Goal: Task Accomplishment & Management: Manage account settings

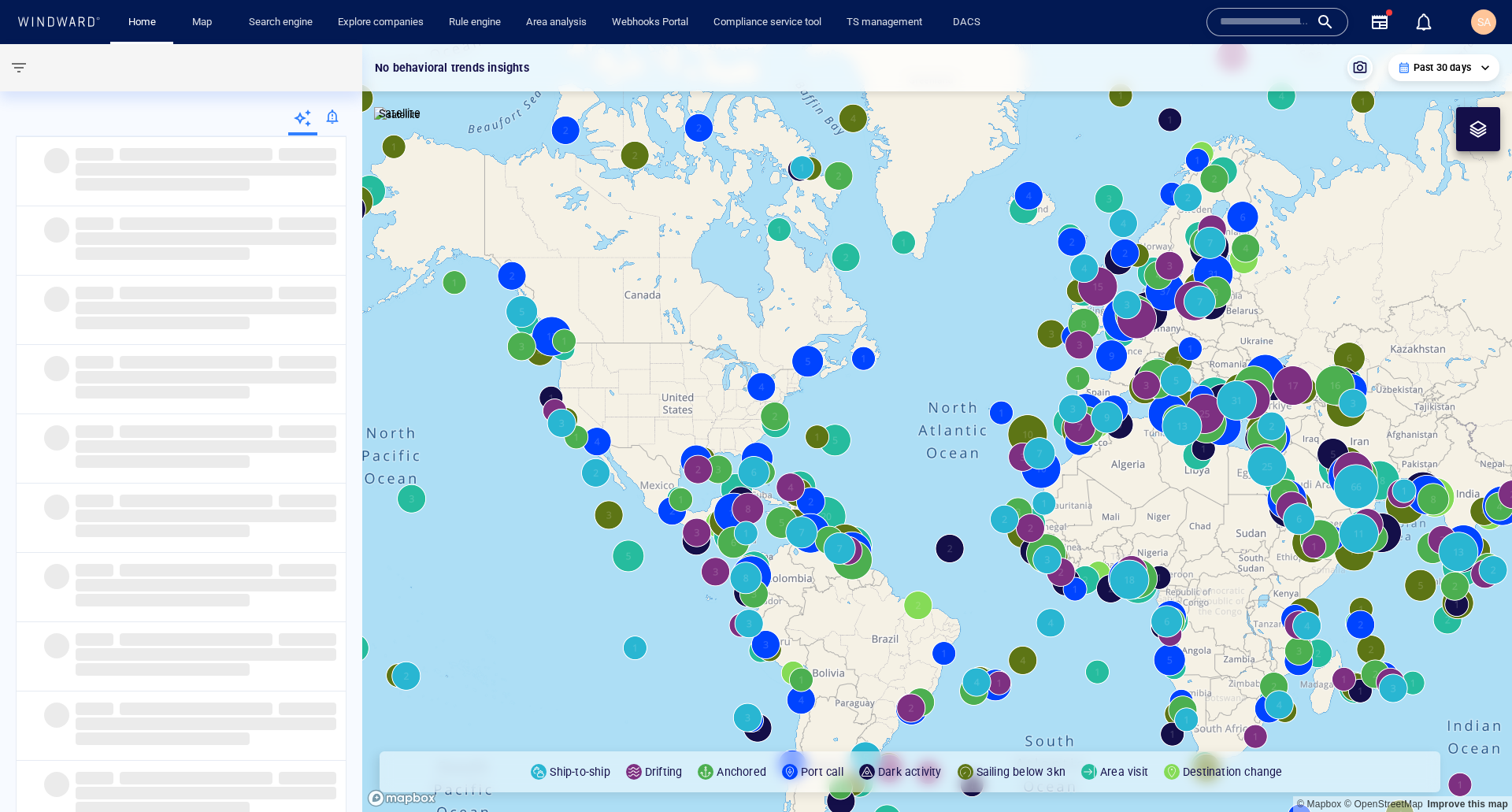
click at [1470, 22] on button "SA" at bounding box center [1484, 22] width 32 height 32
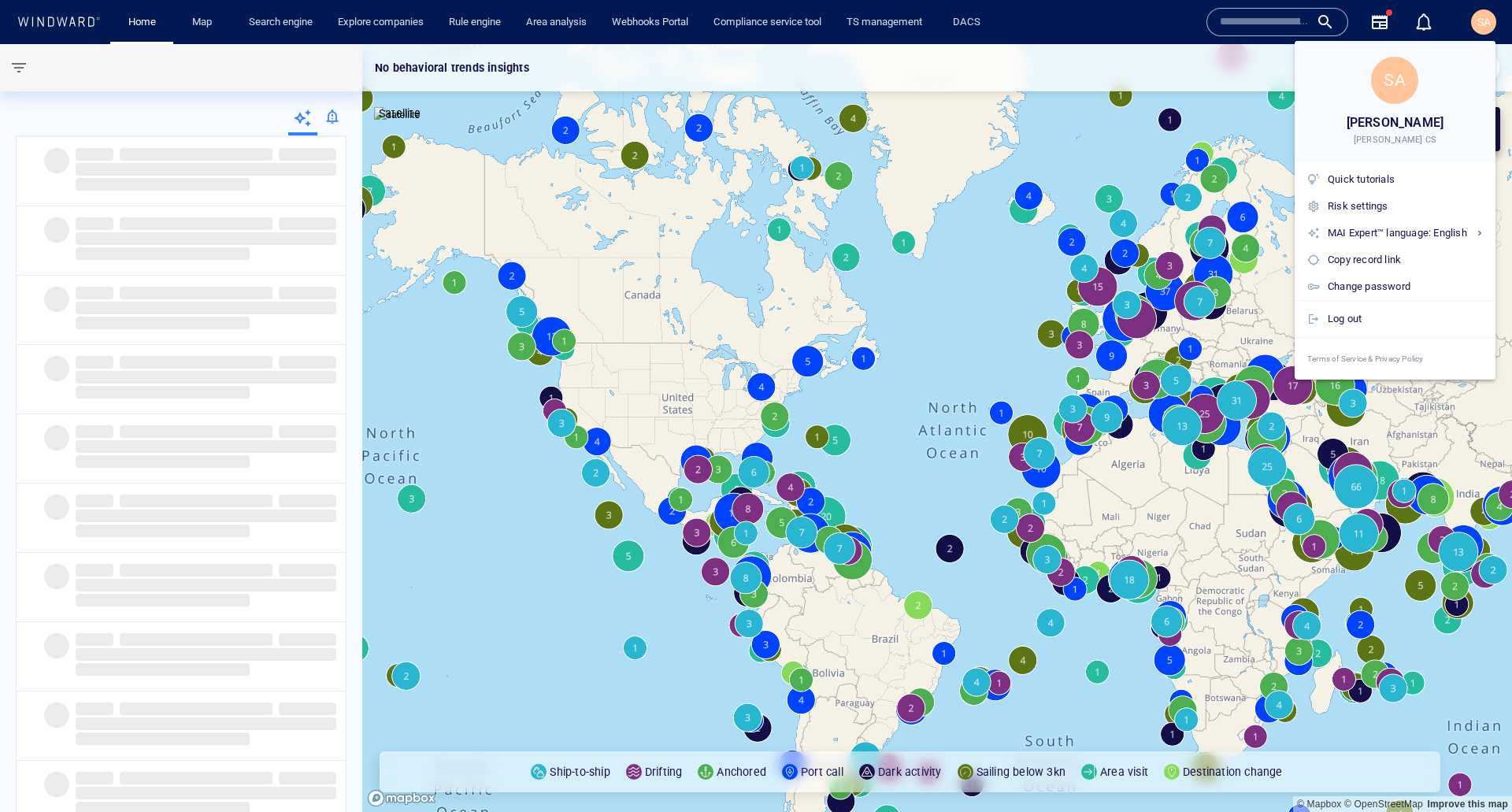
click at [1477, 21] on div at bounding box center [756, 406] width 1512 height 812
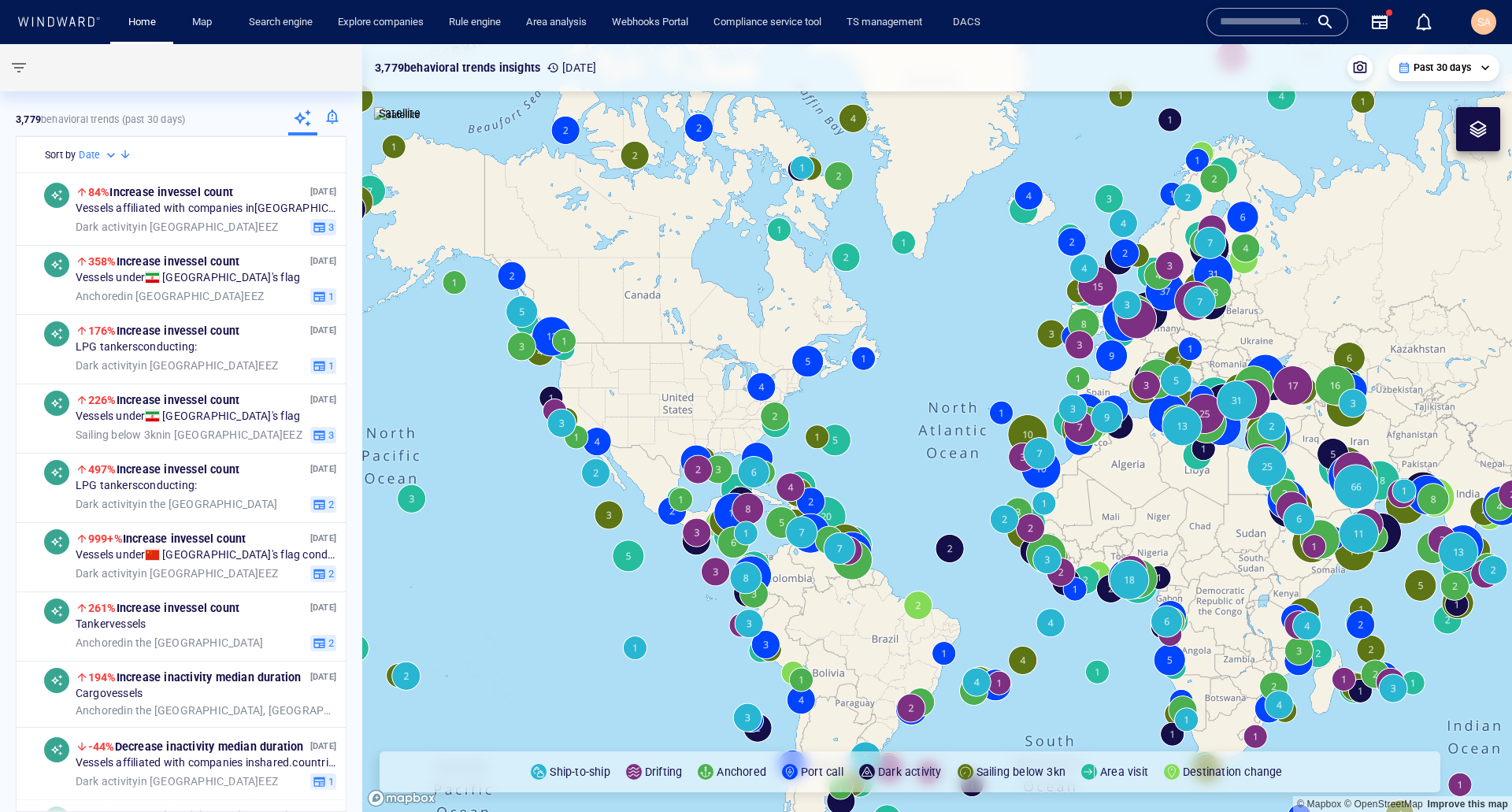
click at [1477, 21] on span "SA" at bounding box center [1484, 22] width 14 height 13
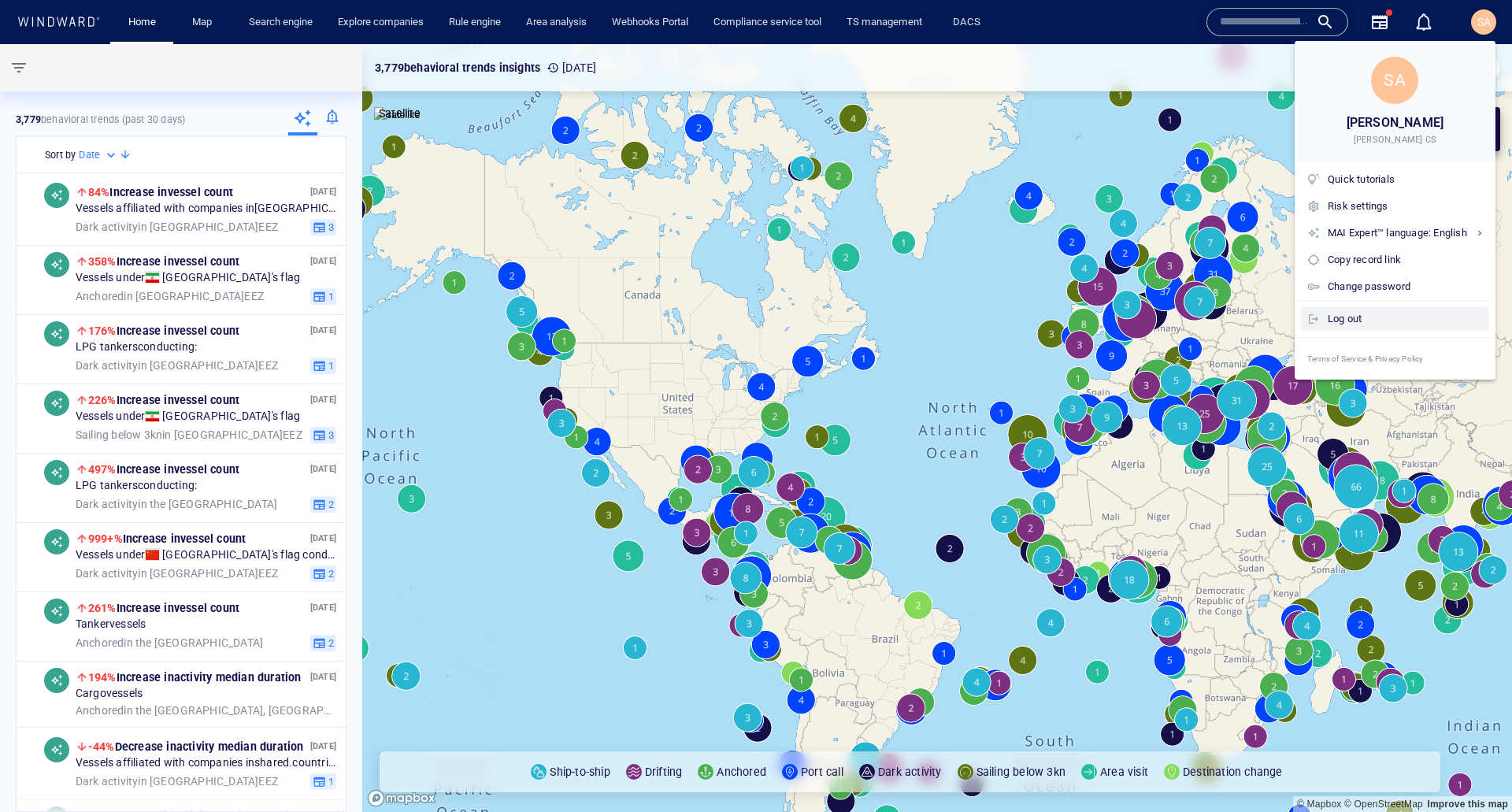
click at [1344, 323] on div "Log out" at bounding box center [1405, 318] width 156 height 17
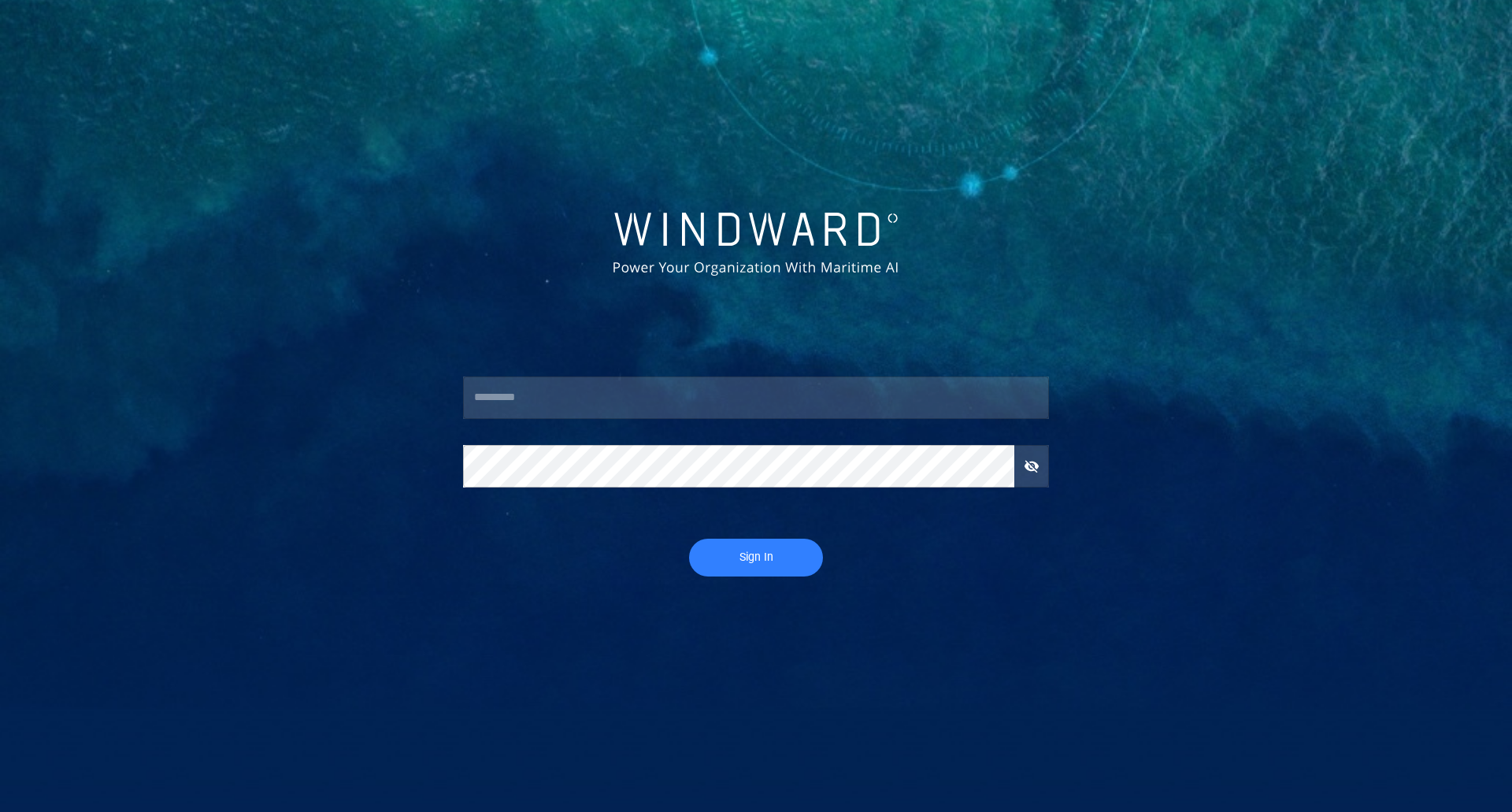
click at [645, 412] on input "text" at bounding box center [755, 397] width 586 height 43
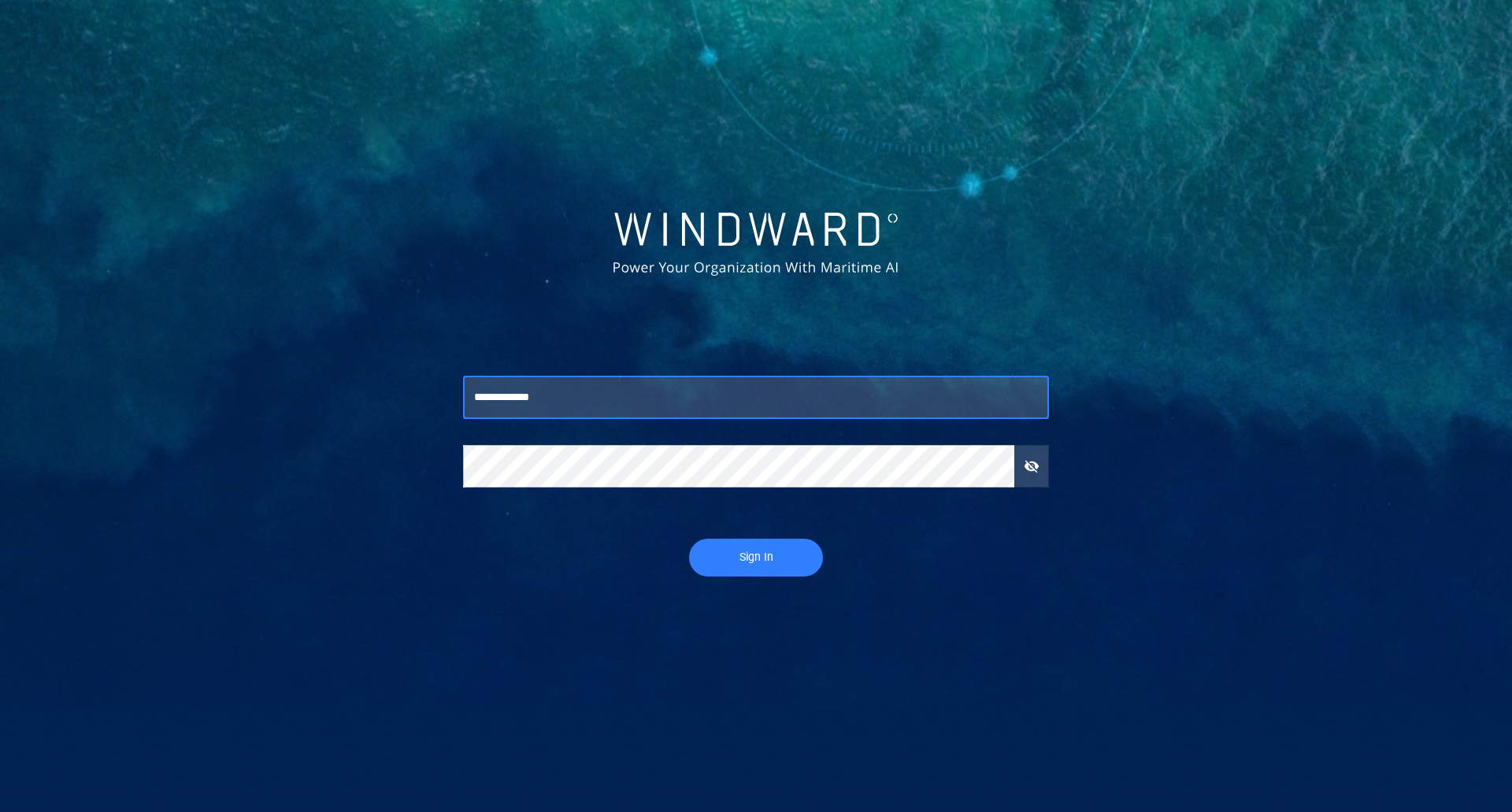
type input "**********"
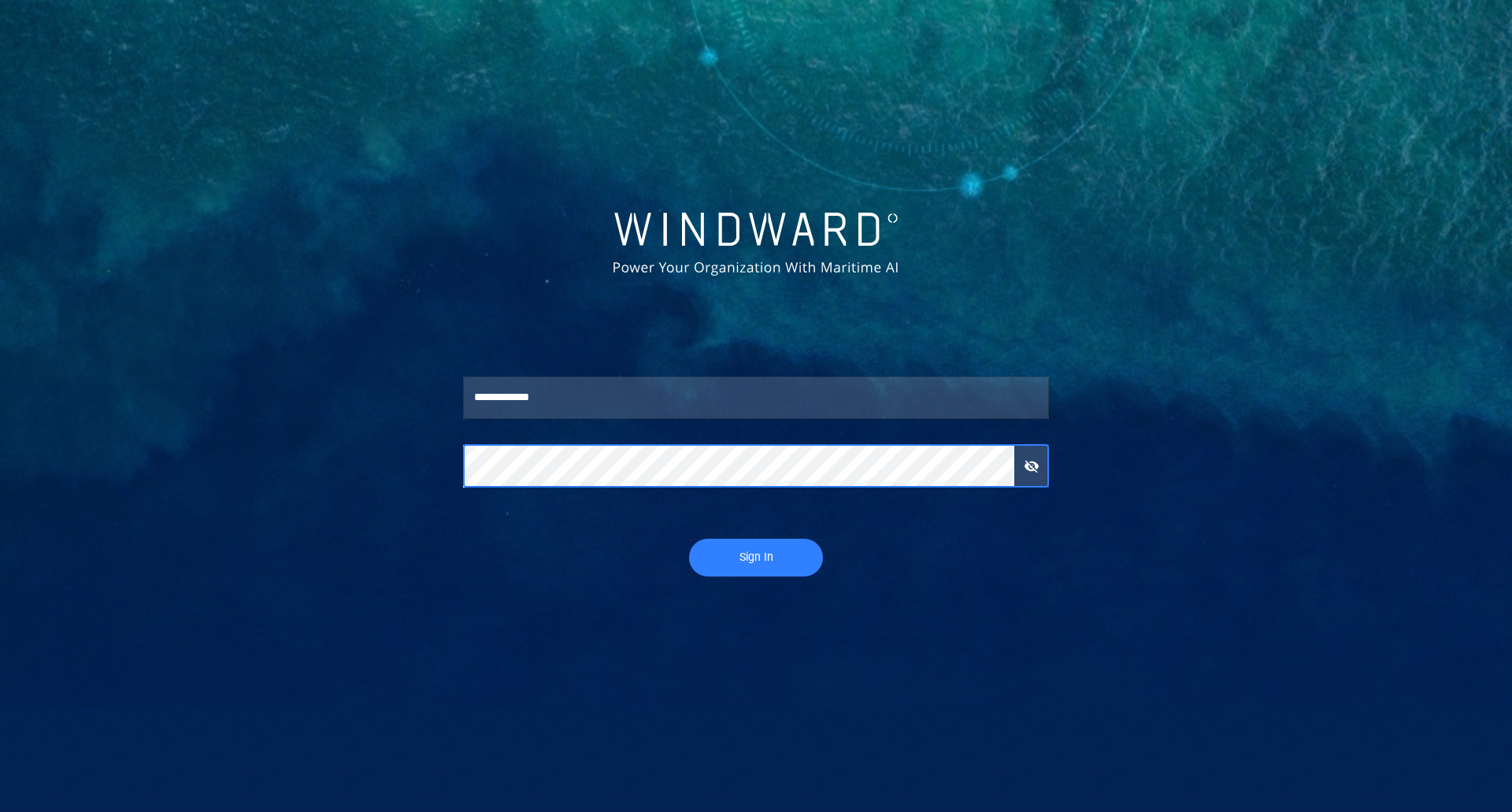
click at [717, 558] on span "Sign In" at bounding box center [756, 558] width 102 height 20
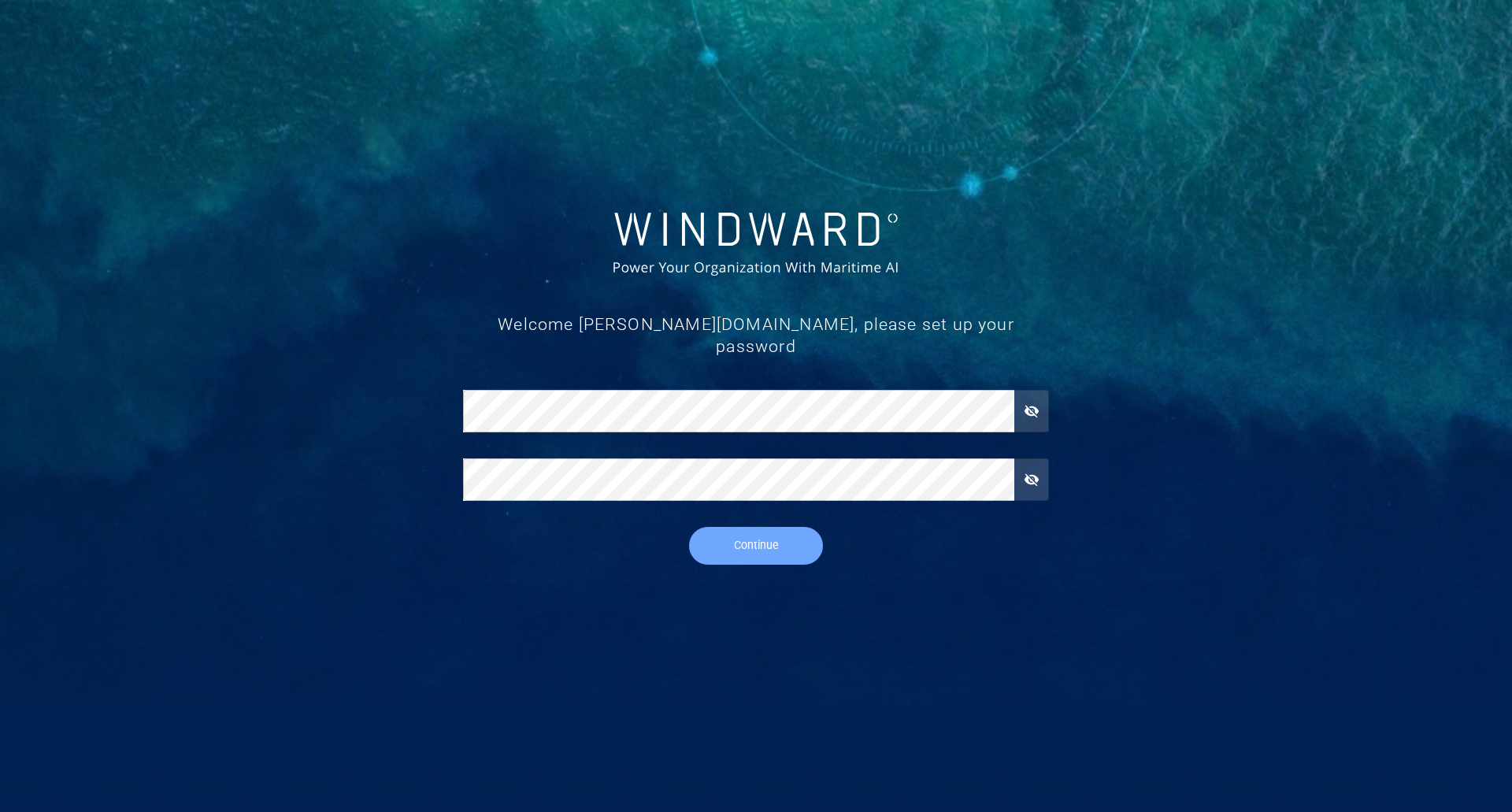
click at [742, 536] on span "Continue" at bounding box center [756, 546] width 102 height 20
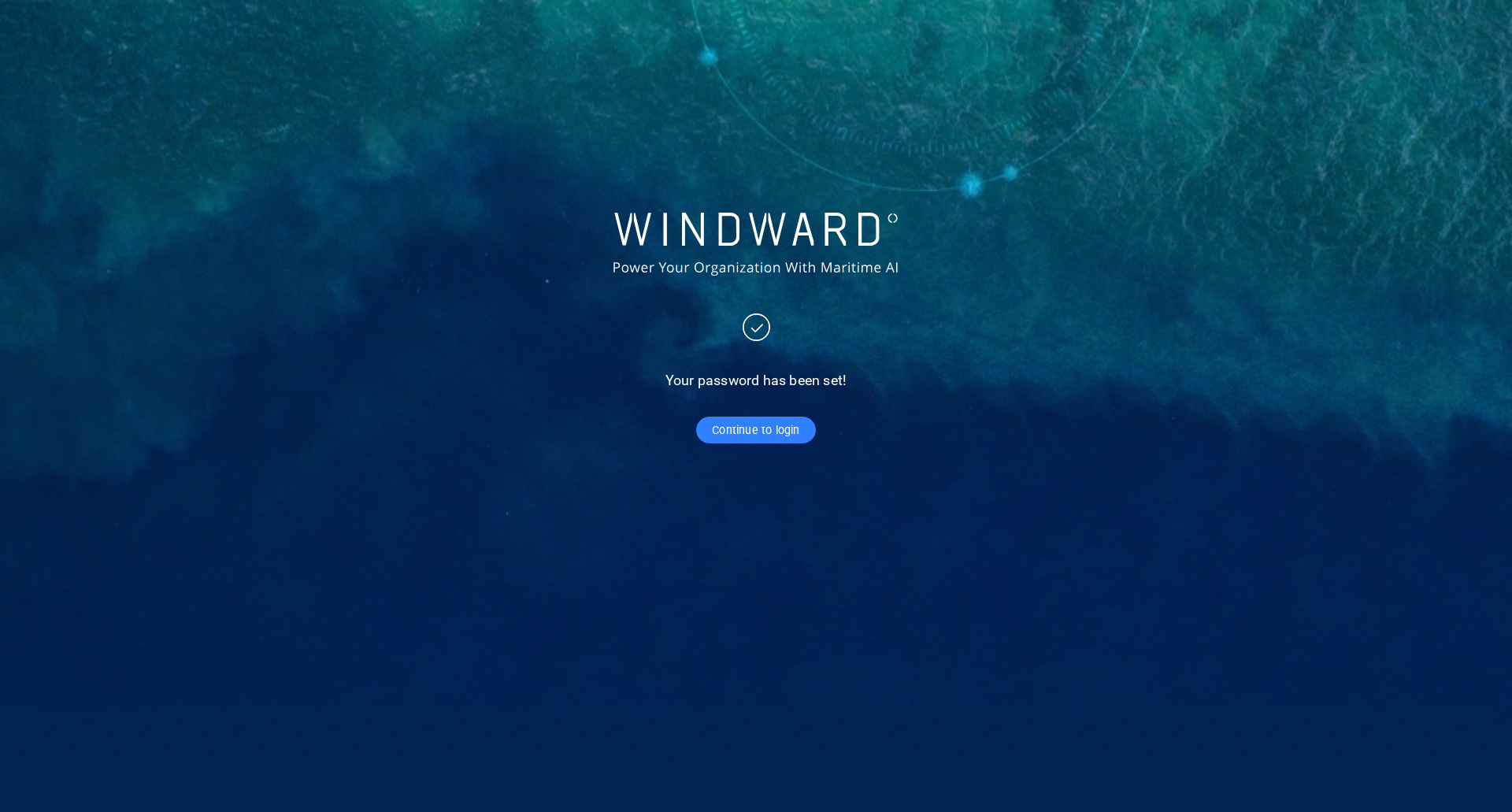
click at [762, 428] on span "Continue to login" at bounding box center [756, 431] width 87 height 20
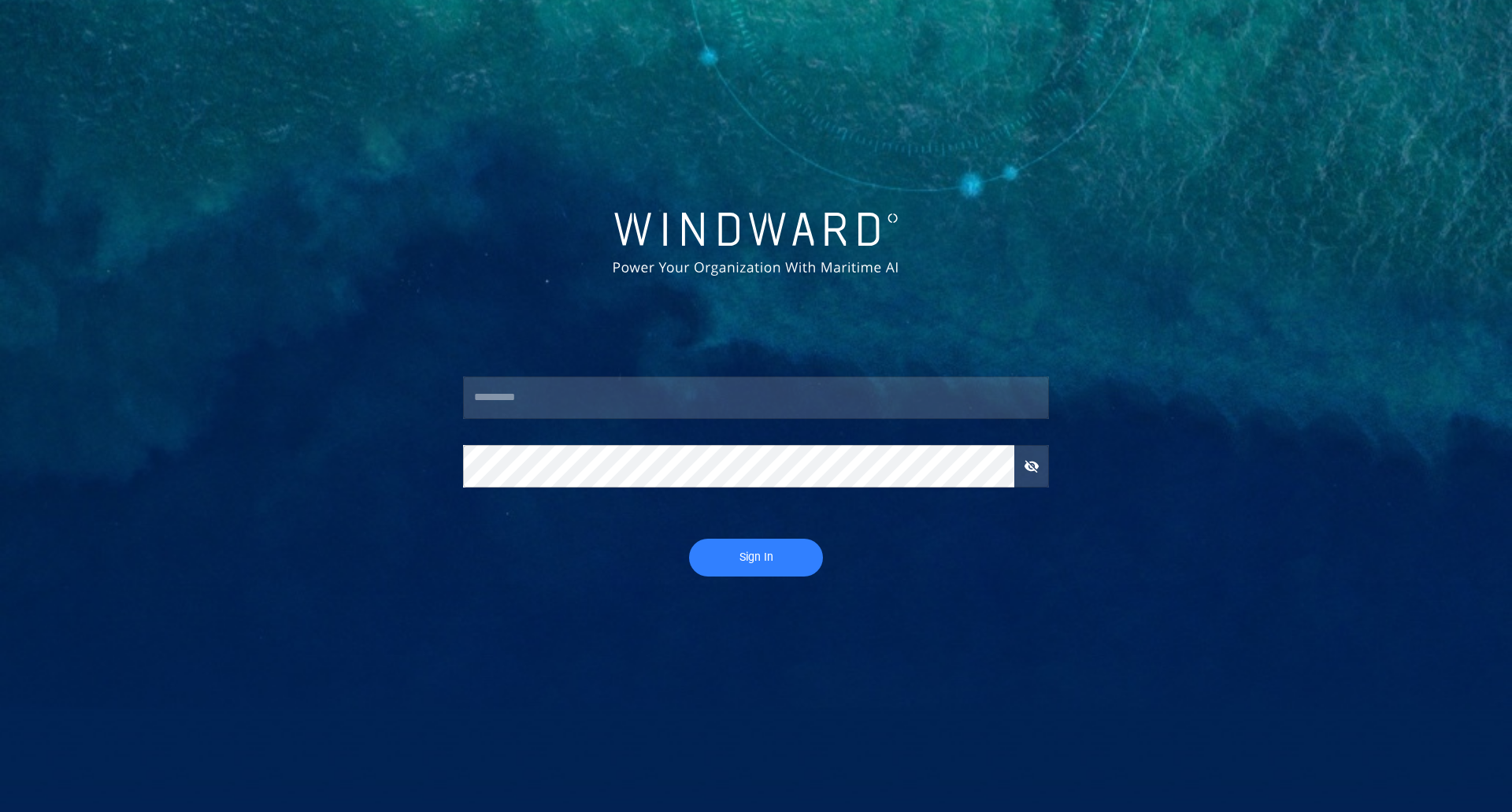
click at [667, 405] on input "text" at bounding box center [755, 397] width 586 height 43
type input "**********"
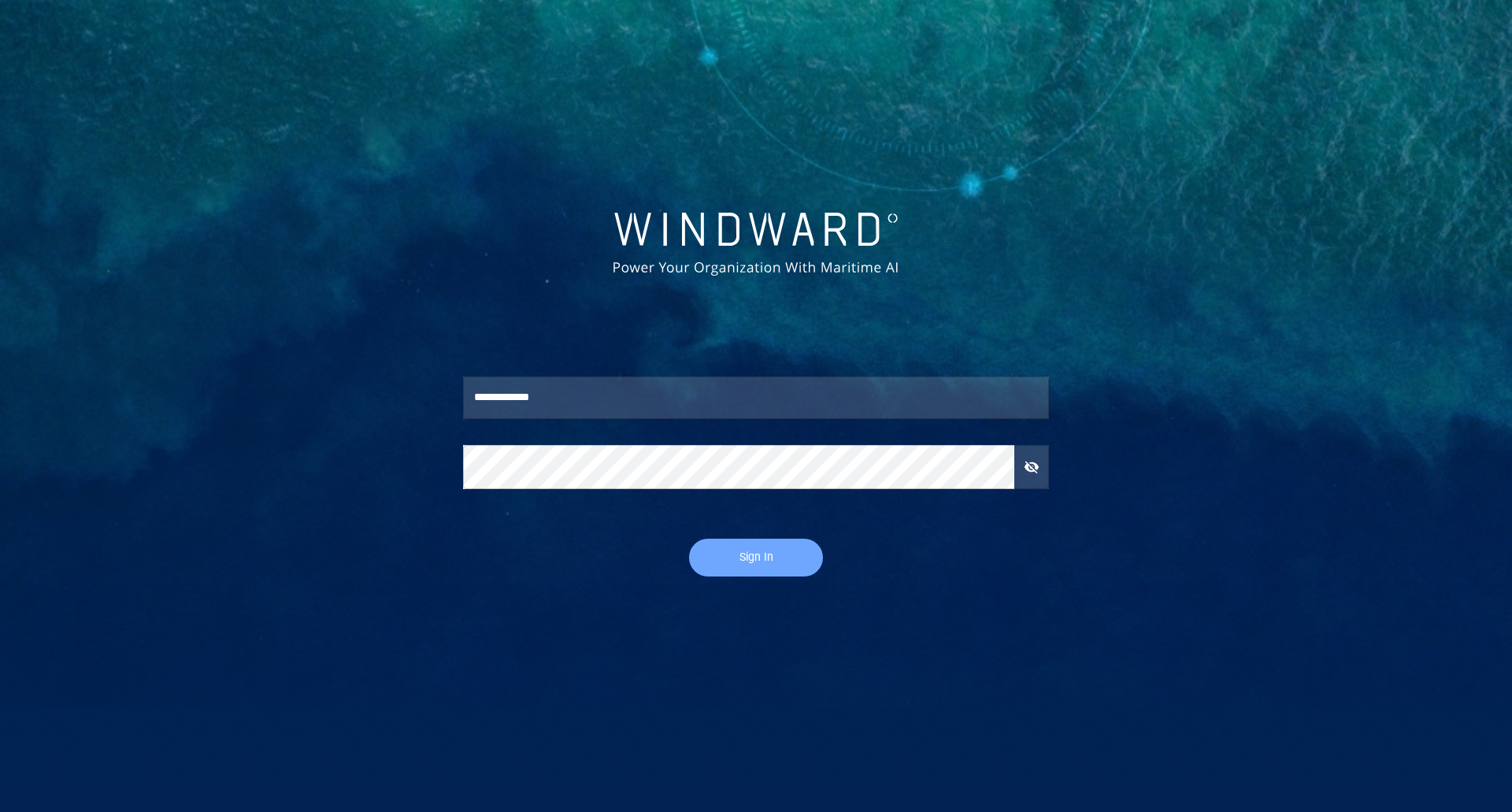
click at [716, 555] on span "Sign In" at bounding box center [756, 558] width 102 height 20
